Goal: Information Seeking & Learning: Learn about a topic

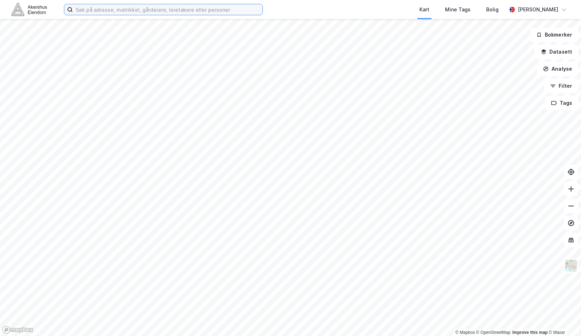
click at [121, 12] on input at bounding box center [168, 9] width 190 height 11
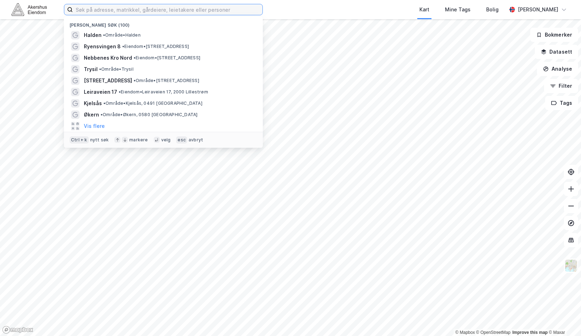
paste input "Orkidehøgda 10"
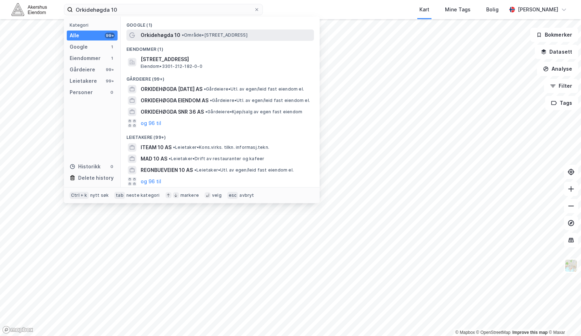
click at [155, 32] on span "Orkidehøgda 10" at bounding box center [161, 35] width 40 height 9
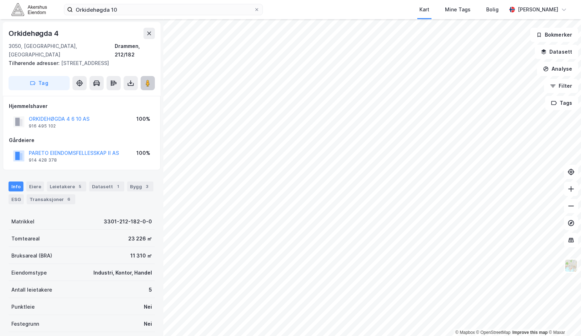
click at [149, 80] on image at bounding box center [148, 83] width 4 height 7
click at [302, 1] on div "Orkidehøgda 10 Kart Mine Tags Bolig [PERSON_NAME] © Mapbox © OpenStreetMap Impr…" at bounding box center [290, 168] width 581 height 336
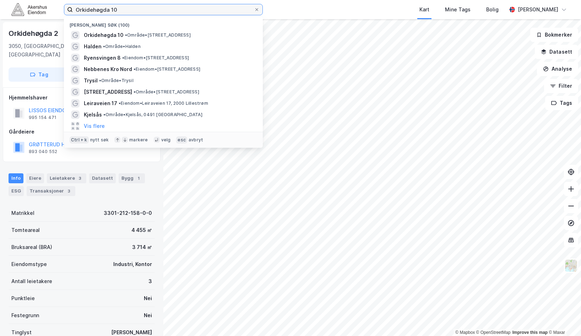
click at [114, 13] on input "Orkidehøgda 10" at bounding box center [163, 9] width 181 height 11
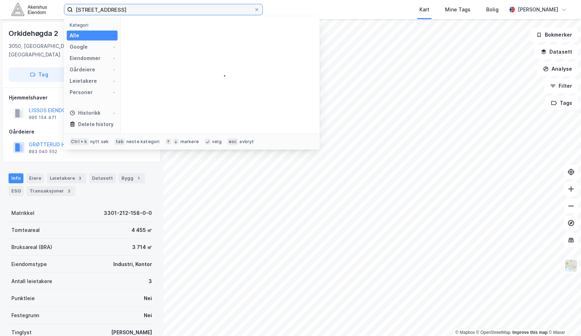
type input "[STREET_ADDRESS]"
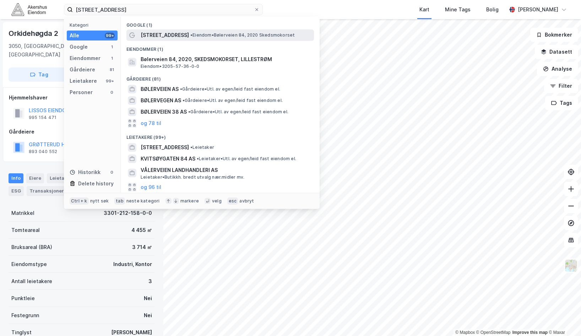
click at [190, 33] on span "• Eiendom • Bølerveien 84, 2020 Skedsmokorset" at bounding box center [242, 35] width 104 height 6
